Goal: Task Accomplishment & Management: Use online tool/utility

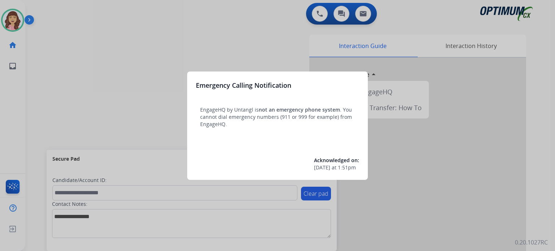
click at [266, 54] on div at bounding box center [277, 125] width 555 height 251
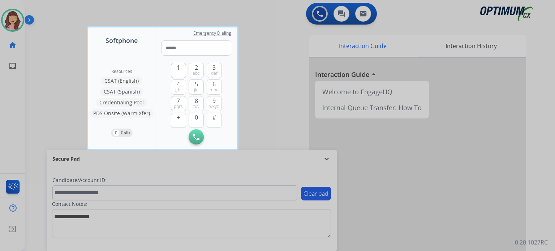
click at [271, 97] on div at bounding box center [277, 125] width 555 height 251
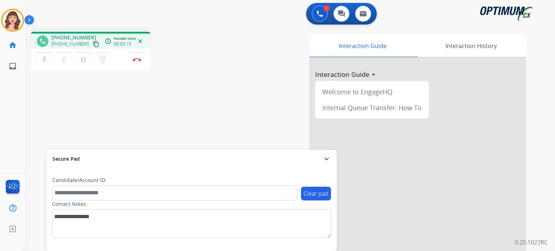
click at [93, 43] on mat-icon "content_copy" at bounding box center [96, 44] width 6 height 6
click at [136, 63] on button "Disconnect" at bounding box center [136, 59] width 15 height 15
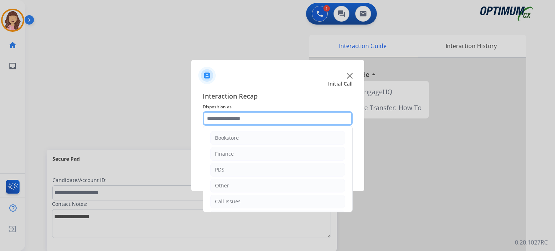
click at [234, 125] on div "Bookstore Finance PDS Other Call Issues Initial Application Transfer Renewal" at bounding box center [278, 118] width 150 height 14
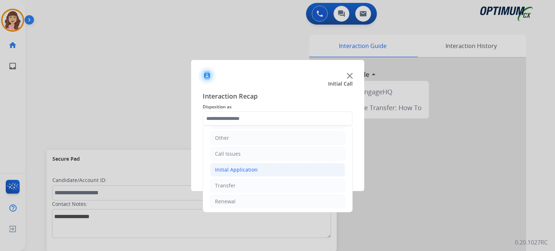
click at [240, 167] on div "Initial Application" at bounding box center [236, 169] width 43 height 7
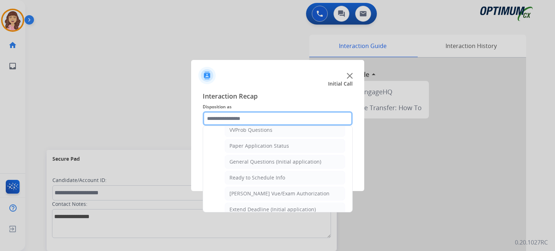
scroll to position [398, 0]
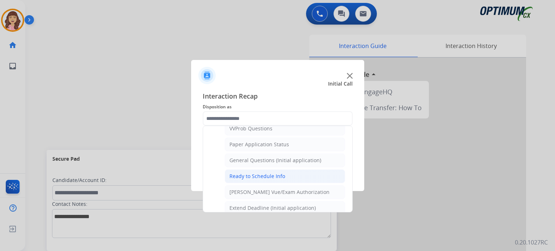
click at [264, 173] on div "Ready to Schedule Info" at bounding box center [257, 176] width 56 height 7
type input "**********"
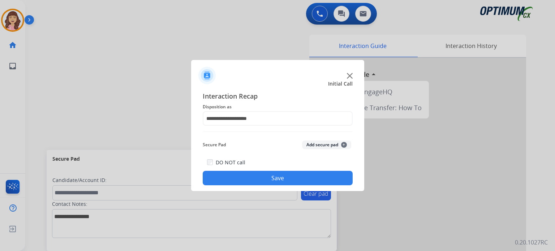
click at [277, 175] on button "Save" at bounding box center [278, 178] width 150 height 14
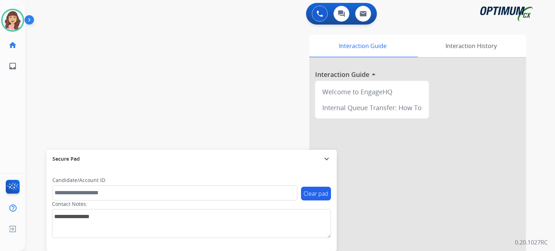
click at [92, 81] on div "swap_horiz Break voice bridge close_fullscreen Connect 3-Way Call merge_type Se…" at bounding box center [281, 176] width 512 height 301
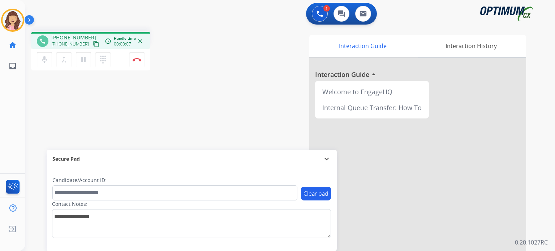
click at [93, 43] on mat-icon "content_copy" at bounding box center [96, 44] width 6 height 6
click at [135, 61] on img at bounding box center [137, 60] width 9 height 4
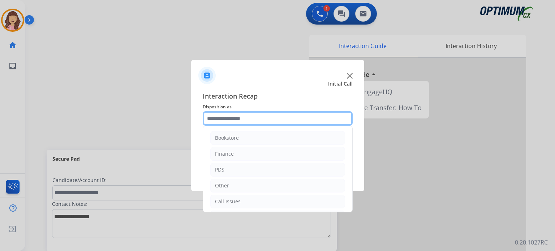
click at [236, 118] on input "text" at bounding box center [278, 118] width 150 height 14
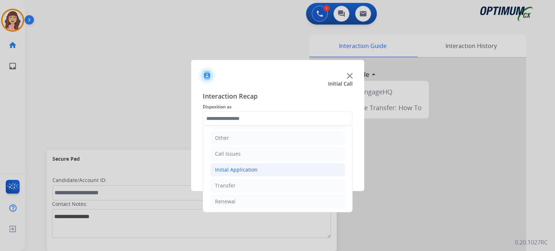
click at [244, 168] on div "Initial Application" at bounding box center [236, 169] width 43 height 7
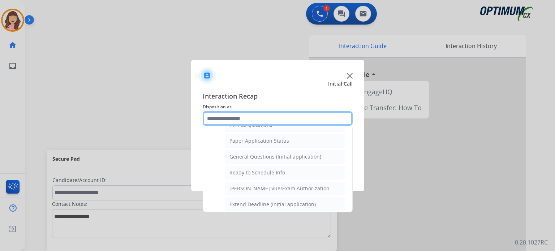
scroll to position [410, 0]
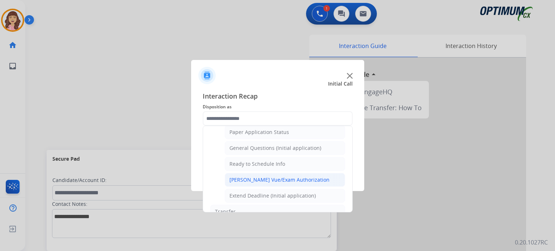
click at [275, 173] on li "[PERSON_NAME] Vue/Exam Authorization" at bounding box center [285, 180] width 120 height 14
type input "**********"
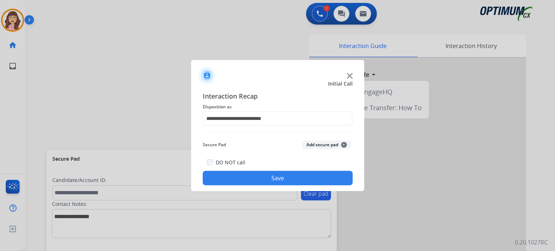
click at [279, 175] on button "Save" at bounding box center [278, 178] width 150 height 14
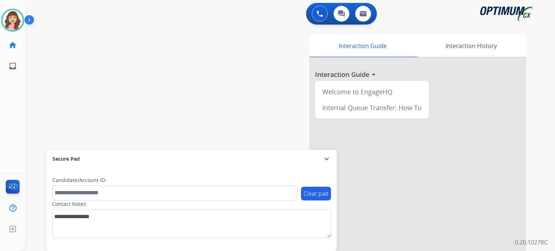
click at [82, 76] on div "swap_horiz Break voice bridge close_fullscreen Connect 3-Way Call merge_type Se…" at bounding box center [281, 176] width 512 height 301
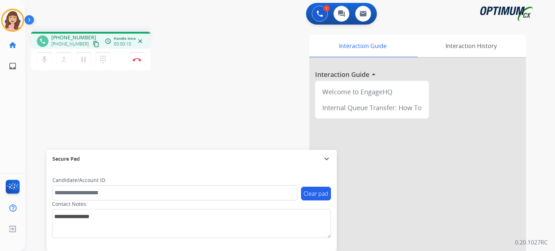
click at [93, 43] on mat-icon "content_copy" at bounding box center [96, 44] width 6 height 6
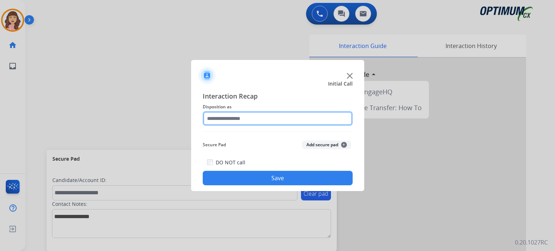
click at [246, 114] on input "text" at bounding box center [278, 118] width 150 height 14
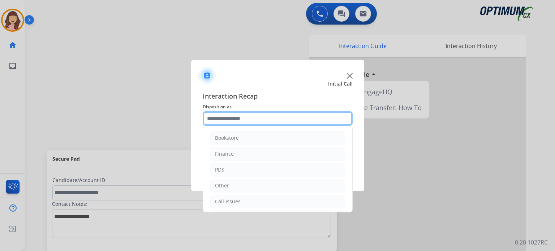
scroll to position [48, 0]
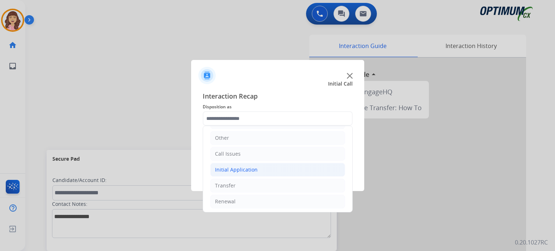
click at [245, 166] on div "Initial Application" at bounding box center [236, 169] width 43 height 7
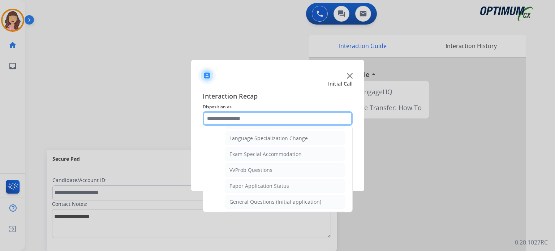
scroll to position [353, 0]
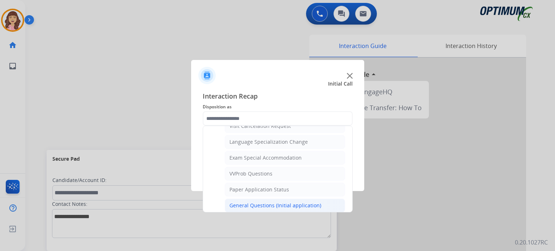
click at [263, 202] on div "General Questions (Initial application)" at bounding box center [275, 205] width 92 height 7
type input "**********"
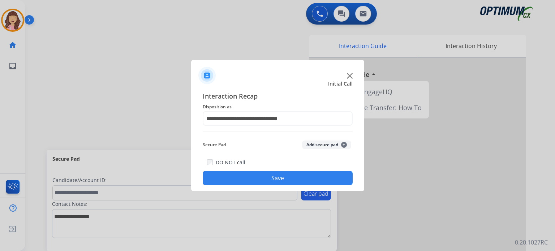
click at [274, 180] on button "Save" at bounding box center [278, 178] width 150 height 14
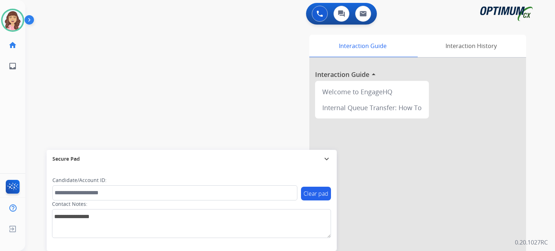
click at [75, 116] on div "swap_horiz Break voice bridge close_fullscreen Connect 3-Way Call merge_type Se…" at bounding box center [281, 176] width 512 height 301
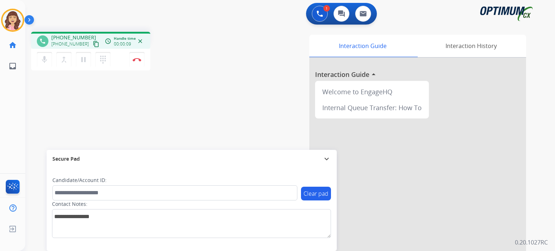
click at [93, 44] on mat-icon "content_copy" at bounding box center [96, 44] width 6 height 6
click at [181, 91] on div "phone [PHONE_NUMBER] [PHONE_NUMBER] content_copy access_time Call metrics Queue…" at bounding box center [281, 176] width 512 height 301
click at [135, 61] on img at bounding box center [137, 60] width 9 height 4
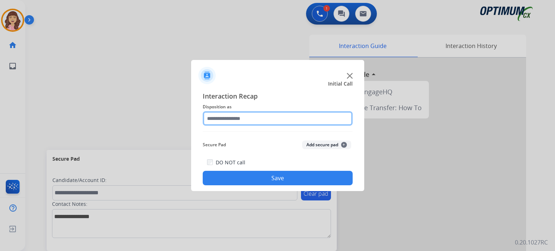
click at [235, 119] on input "text" at bounding box center [278, 118] width 150 height 14
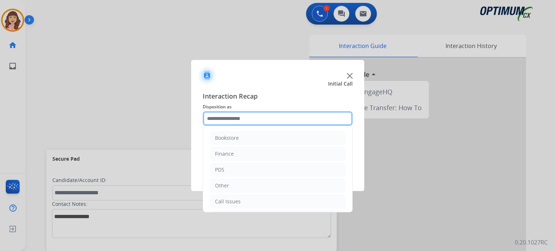
scroll to position [48, 0]
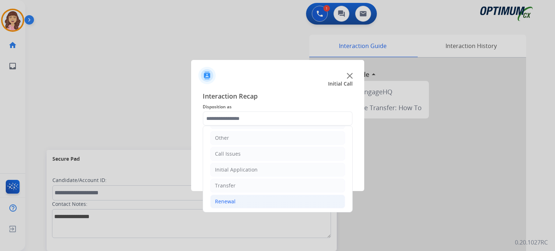
click at [228, 196] on li "Renewal" at bounding box center [277, 202] width 135 height 14
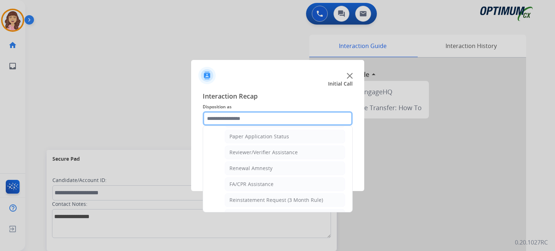
scroll to position [276, 0]
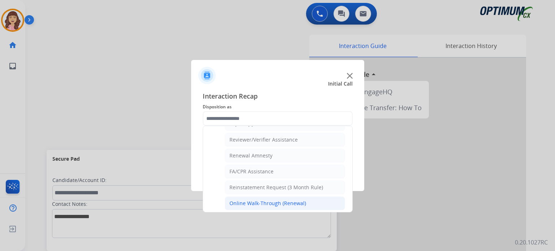
click at [272, 200] on div "Online Walk-Through (Renewal)" at bounding box center [267, 203] width 77 height 7
type input "**********"
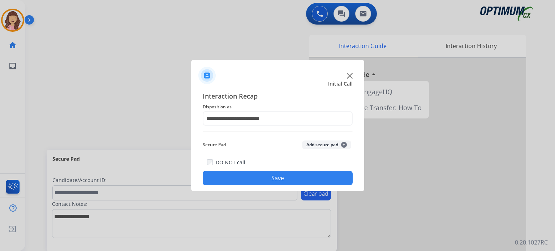
click at [293, 179] on button "Save" at bounding box center [278, 178] width 150 height 14
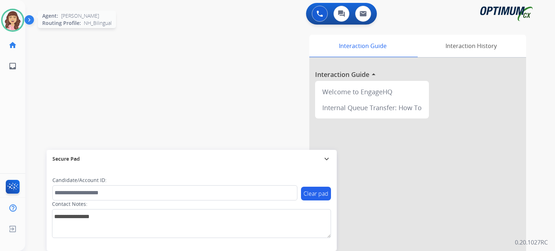
click at [7, 21] on img at bounding box center [13, 20] width 20 height 20
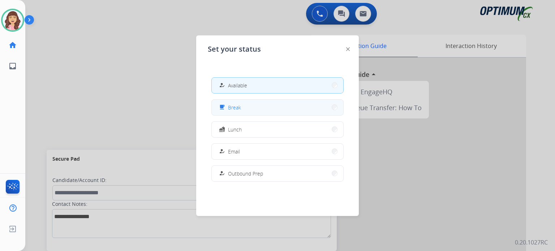
click at [228, 111] on div "free_breakfast Break" at bounding box center [228, 107] width 23 height 9
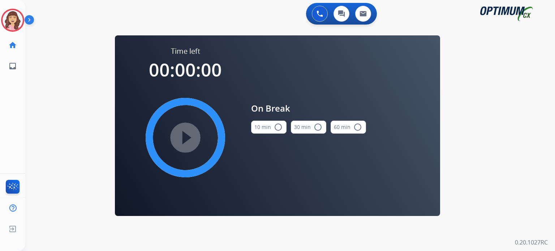
click at [279, 125] on mat-icon "radio_button_unchecked" at bounding box center [278, 127] width 9 height 9
click at [185, 135] on mat-icon "play_circle_filled" at bounding box center [185, 137] width 9 height 9
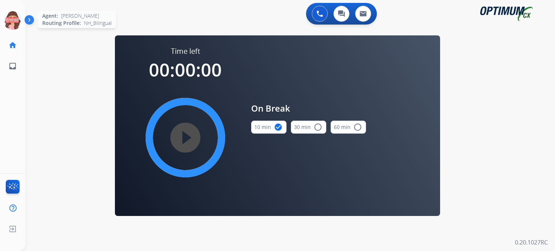
click at [14, 23] on icon at bounding box center [12, 20] width 23 height 23
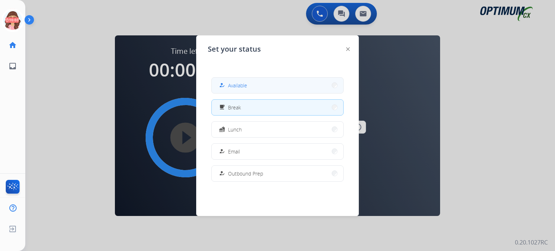
click at [242, 85] on span "Available" at bounding box center [237, 86] width 19 height 8
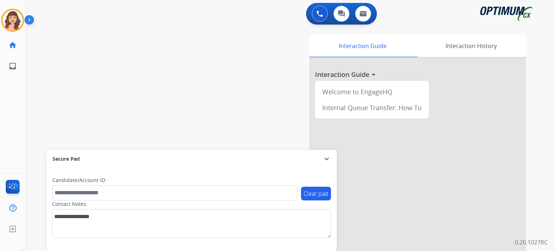
click at [535, 90] on div "Interaction Guide Interaction History Interaction Guide arrow_drop_up Welcome t…" at bounding box center [379, 179] width 315 height 295
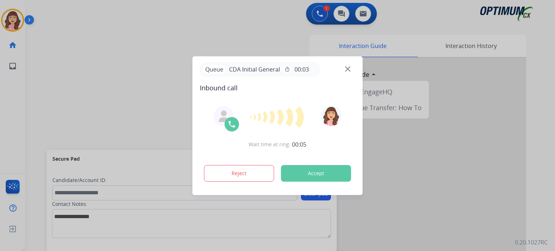
click at [70, 44] on div at bounding box center [277, 125] width 555 height 251
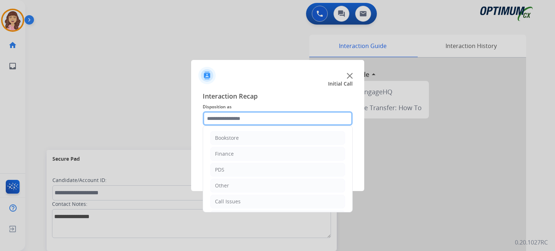
click at [292, 116] on input "text" at bounding box center [278, 118] width 150 height 14
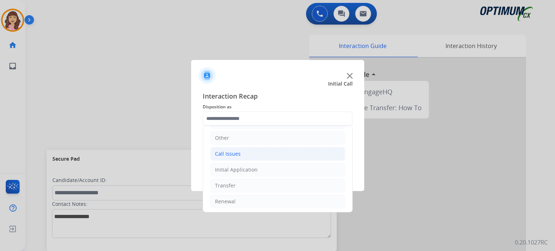
click at [241, 153] on li "Call Issues" at bounding box center [277, 154] width 135 height 14
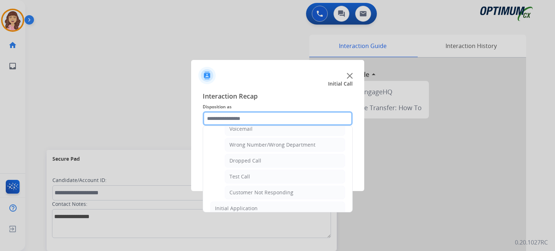
scroll to position [90, 0]
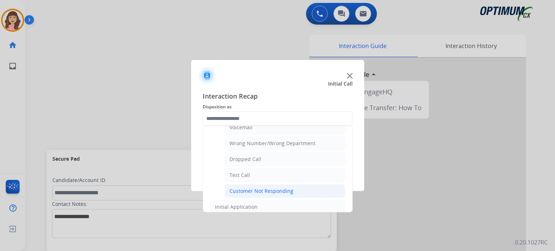
click at [239, 190] on div "Customer Not Responding" at bounding box center [261, 190] width 64 height 7
type input "**********"
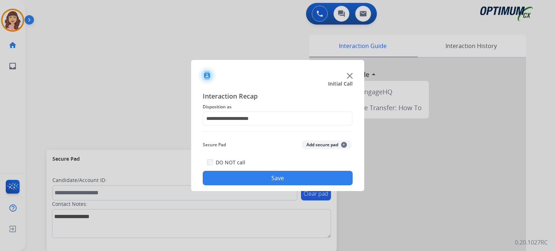
click at [284, 176] on button "Save" at bounding box center [278, 178] width 150 height 14
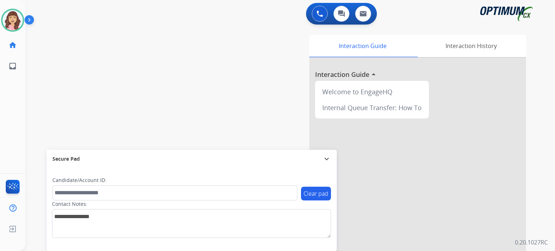
click at [99, 107] on div "swap_horiz Break voice bridge close_fullscreen Connect 3-Way Call merge_type Se…" at bounding box center [281, 176] width 512 height 301
click at [209, 93] on div "swap_horiz Break voice bridge close_fullscreen Connect 3-Way Call merge_type Se…" at bounding box center [281, 176] width 512 height 301
click at [212, 119] on div "swap_horiz Break voice bridge close_fullscreen Connect 3-Way Call merge_type Se…" at bounding box center [281, 176] width 512 height 301
click at [16, 21] on img at bounding box center [13, 20] width 20 height 20
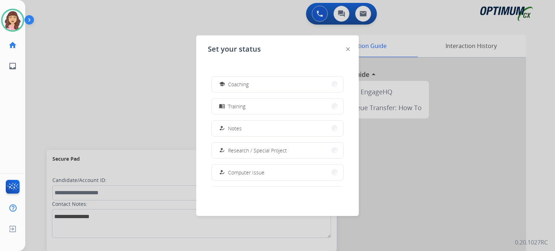
scroll to position [110, 0]
click at [258, 107] on button "menu_book Training" at bounding box center [277, 108] width 131 height 16
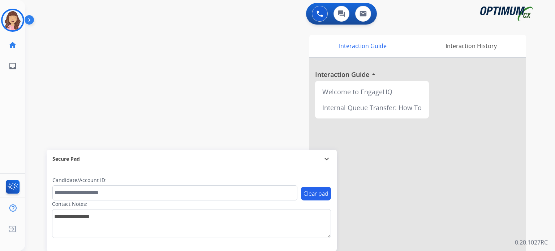
click at [381, 157] on div at bounding box center [417, 192] width 217 height 269
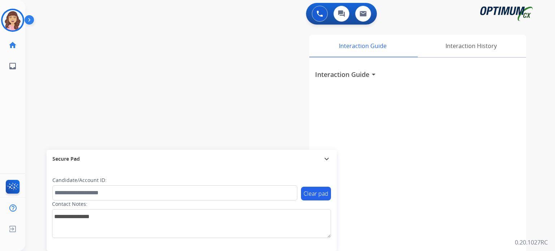
click at [237, 101] on div "Interaction Guide Interaction History Interaction Guide arrow_drop_down" at bounding box center [374, 181] width 304 height 292
click at [536, 67] on div "Interaction Guide Interaction History Interaction Guide arrow_drop_down" at bounding box center [379, 179] width 315 height 295
click at [13, 18] on img at bounding box center [13, 20] width 20 height 20
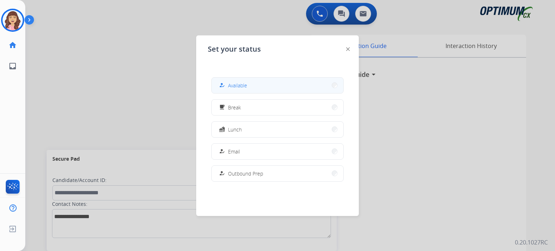
click at [258, 88] on button "how_to_reg Available" at bounding box center [277, 86] width 131 height 16
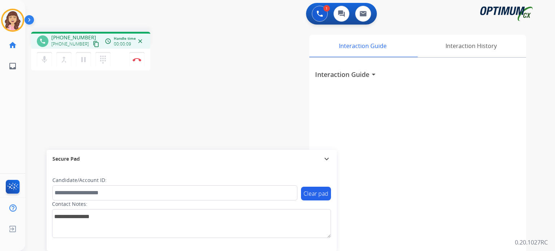
click at [93, 46] on mat-icon "content_copy" at bounding box center [96, 44] width 6 height 6
click at [272, 130] on div "Interaction Guide Interaction History Interaction Guide arrow_drop_down" at bounding box center [374, 181] width 304 height 292
click at [156, 115] on div "phone [PHONE_NUMBER] [PHONE_NUMBER] content_copy access_time Call metrics Queue…" at bounding box center [281, 176] width 512 height 301
click at [136, 60] on img at bounding box center [137, 60] width 9 height 4
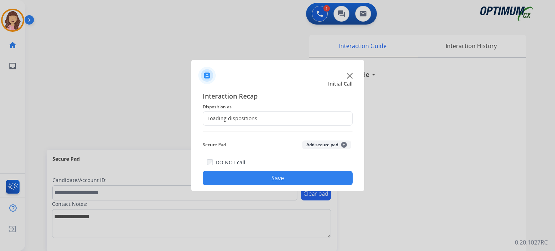
click at [261, 117] on div "Loading dispositions..." at bounding box center [278, 118] width 150 height 14
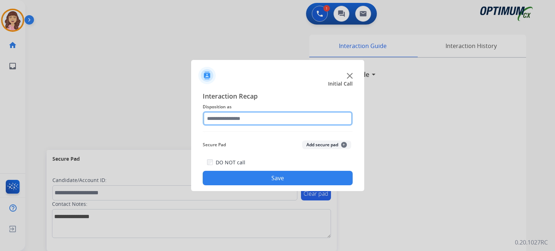
click at [273, 118] on input "text" at bounding box center [278, 118] width 150 height 14
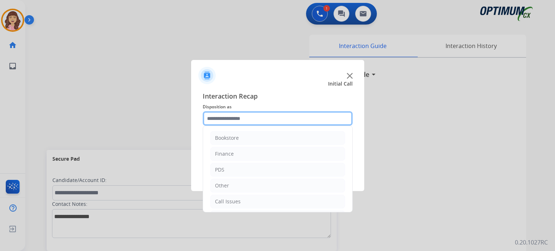
scroll to position [48, 0]
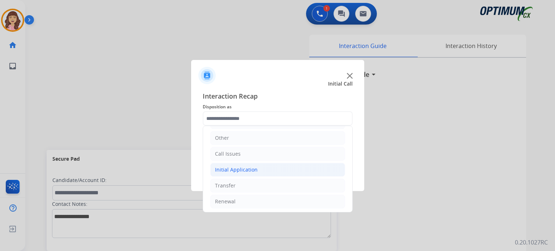
click at [233, 170] on div "Initial Application" at bounding box center [236, 169] width 43 height 7
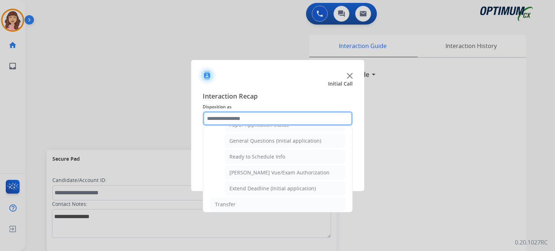
scroll to position [414, 0]
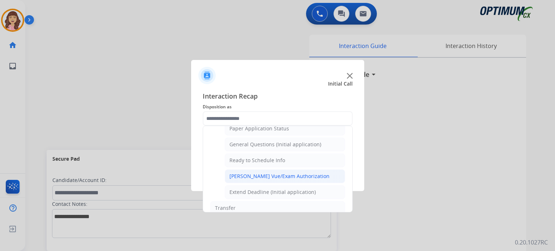
click at [273, 173] on div "[PERSON_NAME] Vue/Exam Authorization" at bounding box center [279, 176] width 100 height 7
type input "**********"
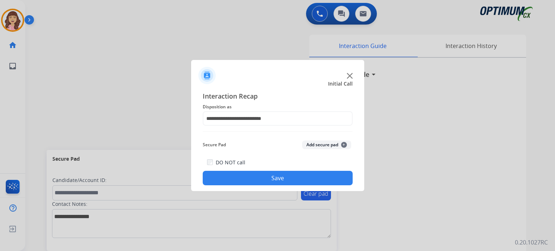
click at [267, 176] on button "Save" at bounding box center [278, 178] width 150 height 14
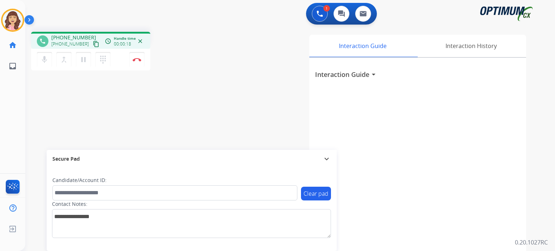
click at [93, 44] on mat-icon "content_copy" at bounding box center [96, 44] width 6 height 6
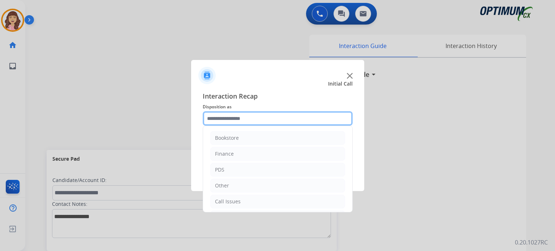
click at [246, 118] on input "text" at bounding box center [278, 118] width 150 height 14
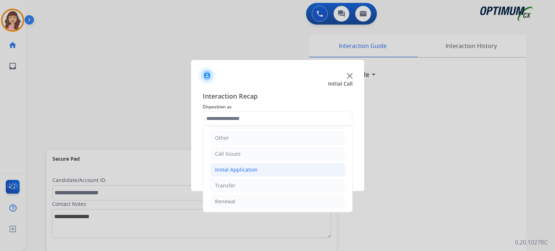
click at [261, 166] on li "Initial Application" at bounding box center [277, 170] width 135 height 14
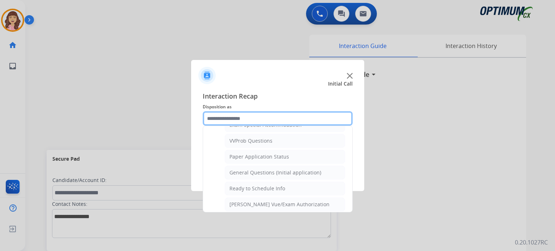
scroll to position [386, 0]
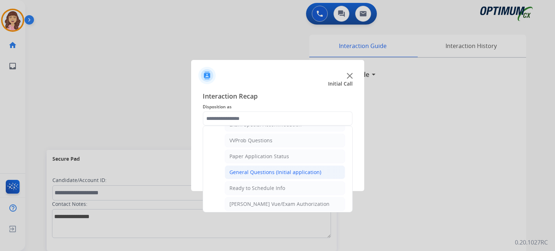
click at [283, 172] on div "General Questions (Initial application)" at bounding box center [275, 172] width 92 height 7
type input "**********"
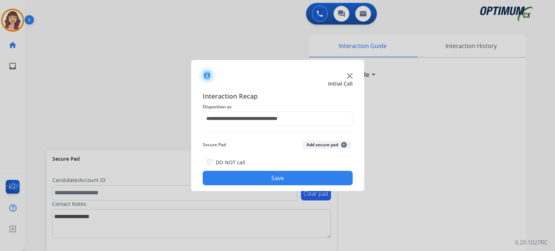
click at [273, 174] on button "Save" at bounding box center [278, 178] width 150 height 14
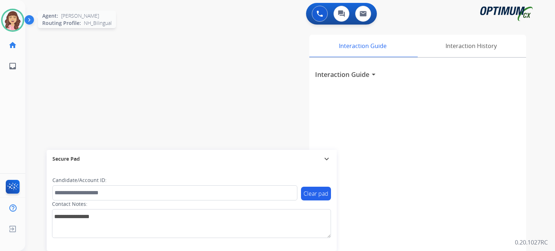
click at [19, 20] on img at bounding box center [13, 20] width 20 height 20
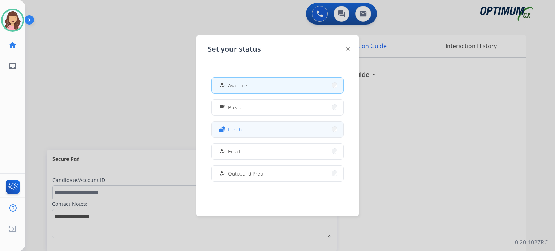
click at [243, 128] on button "fastfood Lunch" at bounding box center [277, 130] width 131 height 16
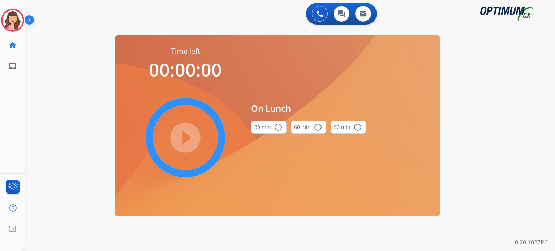
click at [277, 128] on mat-icon "radio_button_unchecked" at bounding box center [278, 127] width 9 height 9
click at [185, 134] on mat-icon "play_circle_filled" at bounding box center [185, 137] width 9 height 9
